Goal: Task Accomplishment & Management: Use online tool/utility

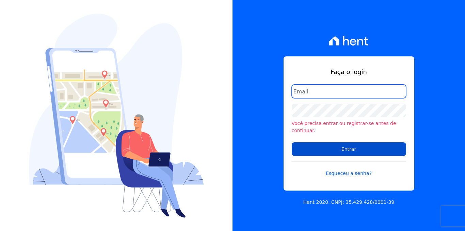
type input "[EMAIL_ADDRESS][DOMAIN_NAME]"
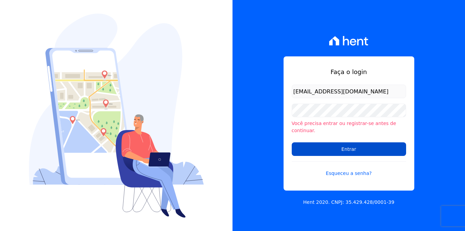
click at [338, 151] on input "Entrar" at bounding box center [348, 150] width 114 height 14
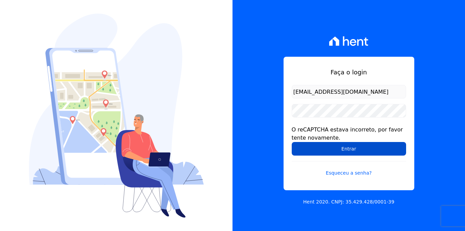
click at [332, 151] on input "Entrar" at bounding box center [348, 149] width 114 height 14
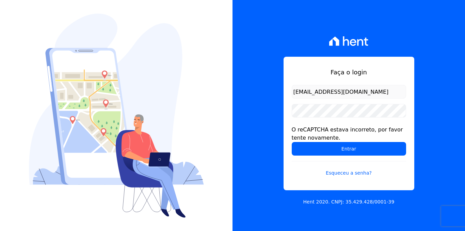
click at [281, 79] on div "Faça o login [EMAIL_ADDRESS][DOMAIN_NAME] O reCAPTCHA estava incorreto, por fav…" at bounding box center [348, 115] width 232 height 231
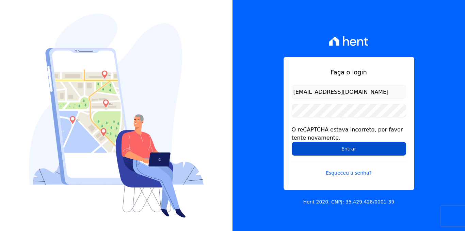
click at [327, 147] on input "Entrar" at bounding box center [348, 149] width 114 height 14
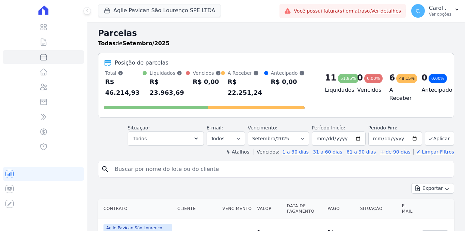
select select
